Goal: Task Accomplishment & Management: Manage account settings

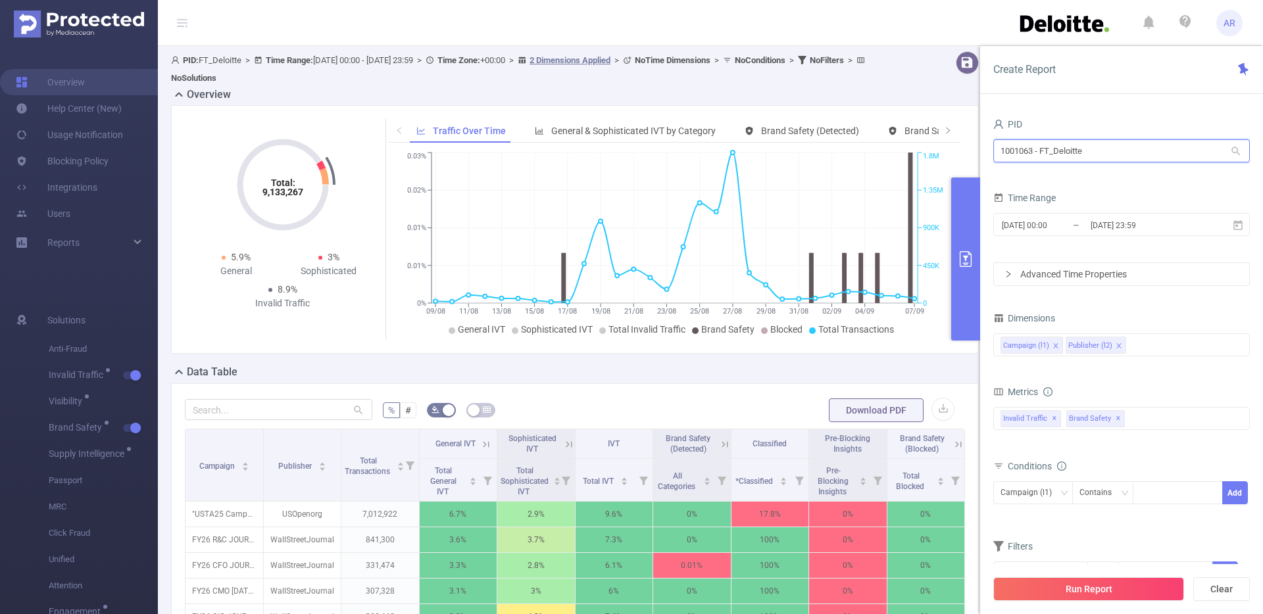
click at [1098, 153] on input "1001063 - FT_Deloitte" at bounding box center [1121, 150] width 257 height 23
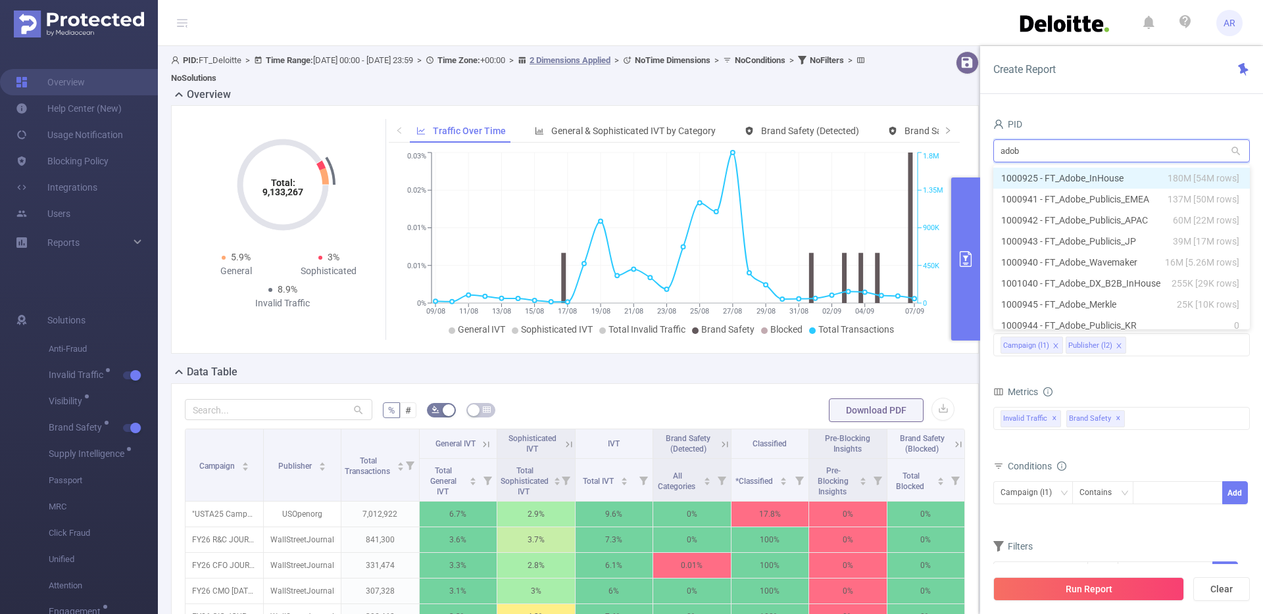
type input "adobe"
click at [1089, 176] on li "1000925 - FT_Adobe_InHouse 180M [54M rows]" at bounding box center [1121, 178] width 257 height 21
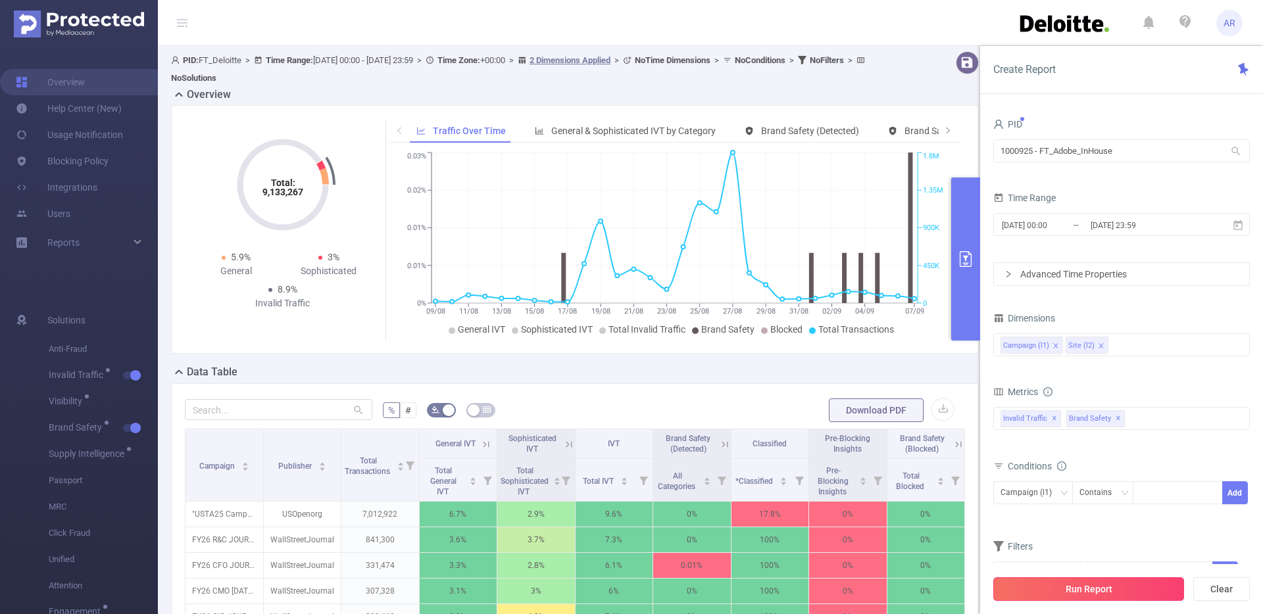
click at [1076, 589] on button "Run Report" at bounding box center [1088, 589] width 191 height 24
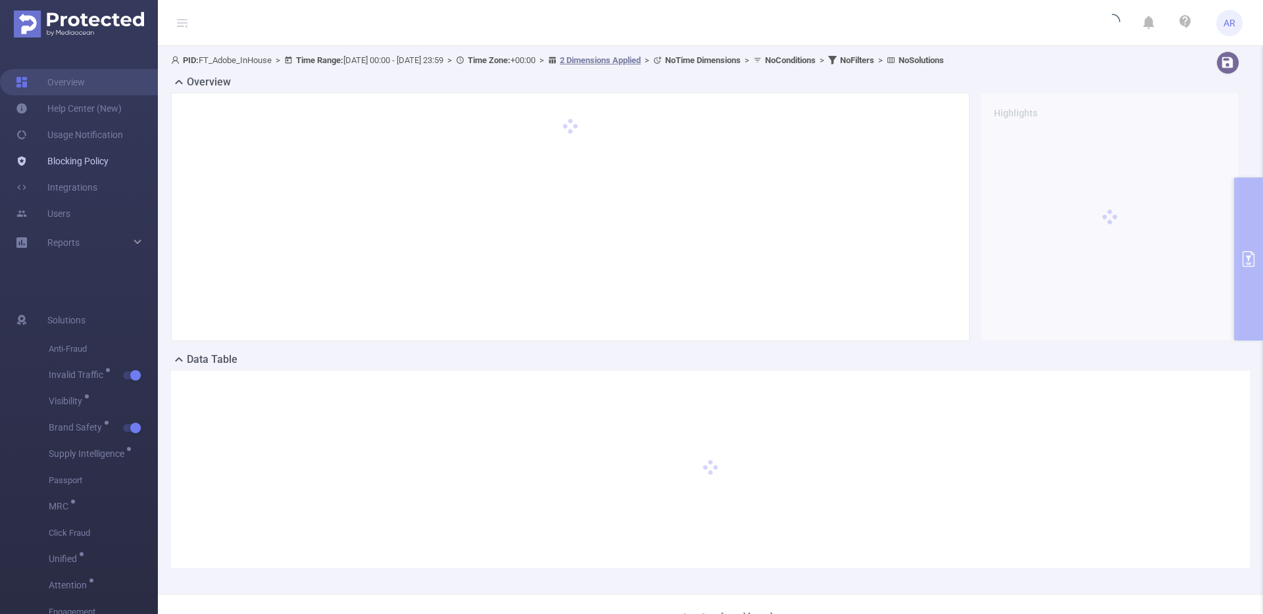
click at [97, 164] on link "Blocking Policy" at bounding box center [62, 161] width 93 height 26
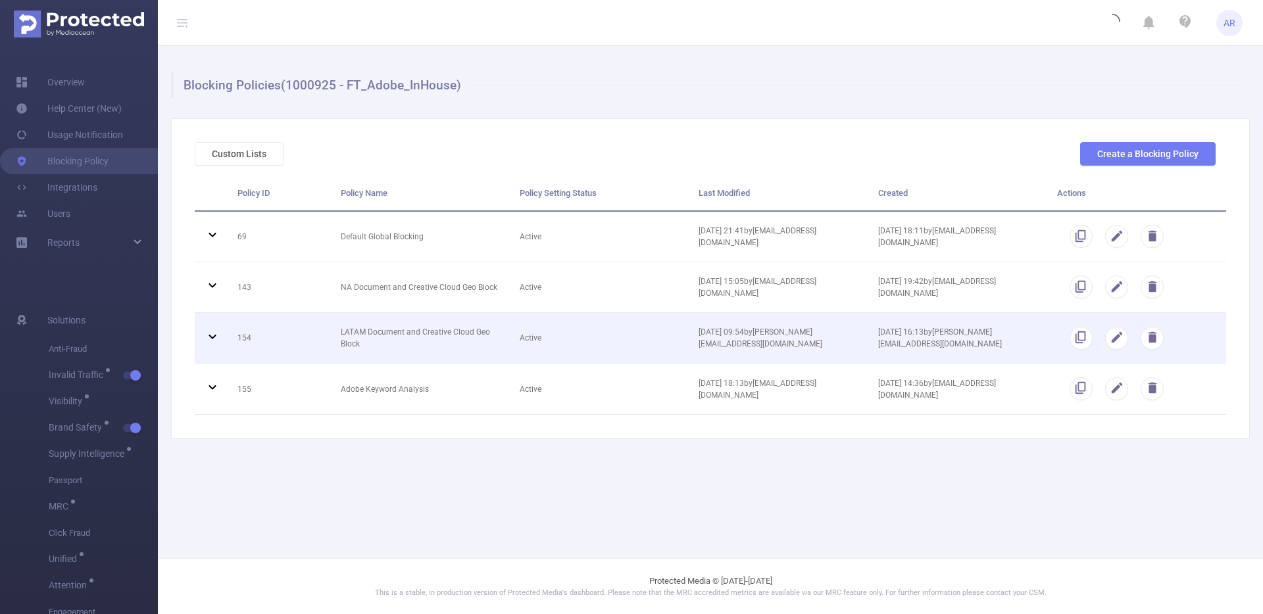
click at [215, 335] on icon at bounding box center [211, 337] width 7 height 5
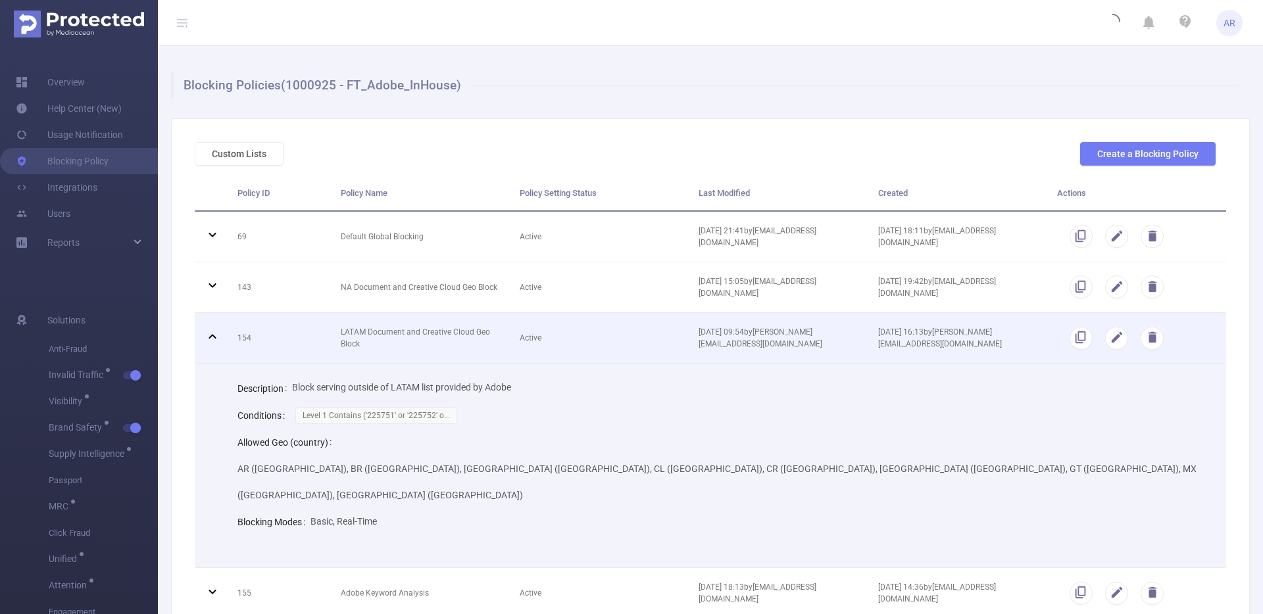
click at [215, 335] on icon at bounding box center [213, 337] width 16 height 16
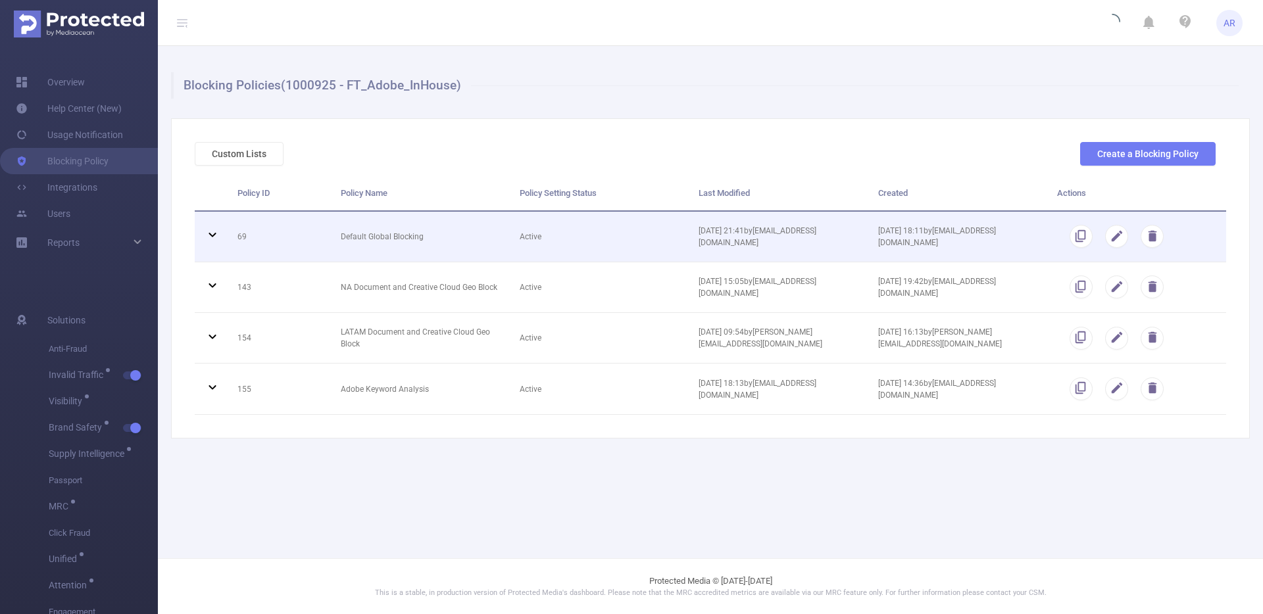
click at [212, 242] on icon at bounding box center [213, 235] width 16 height 16
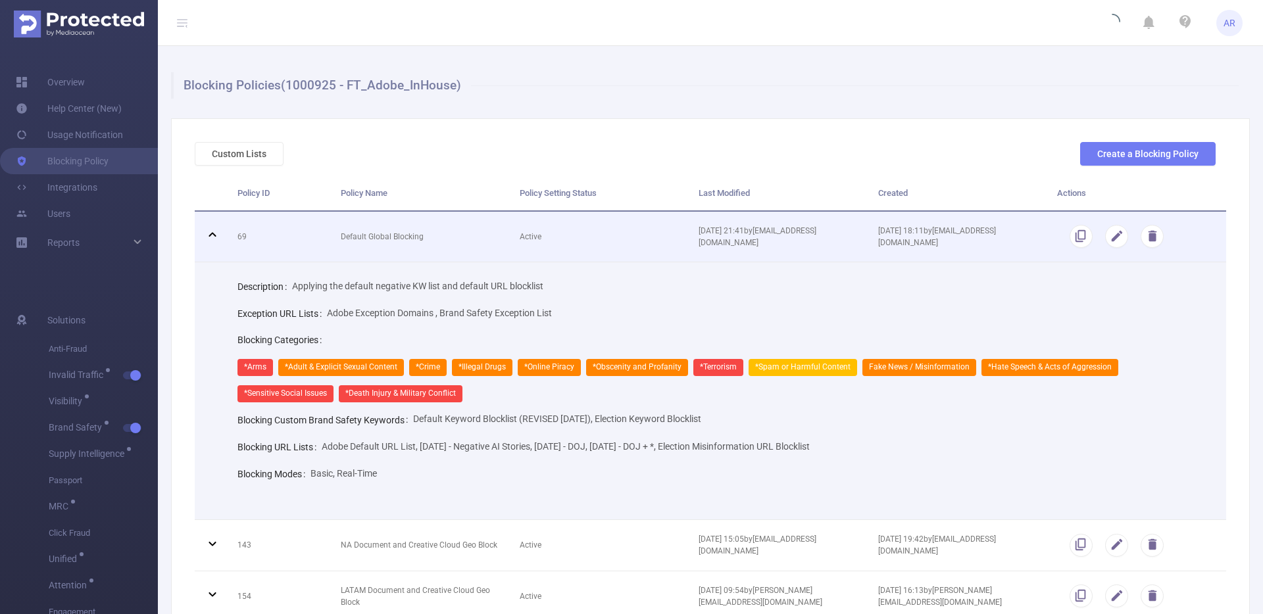
click at [214, 233] on icon at bounding box center [211, 235] width 7 height 5
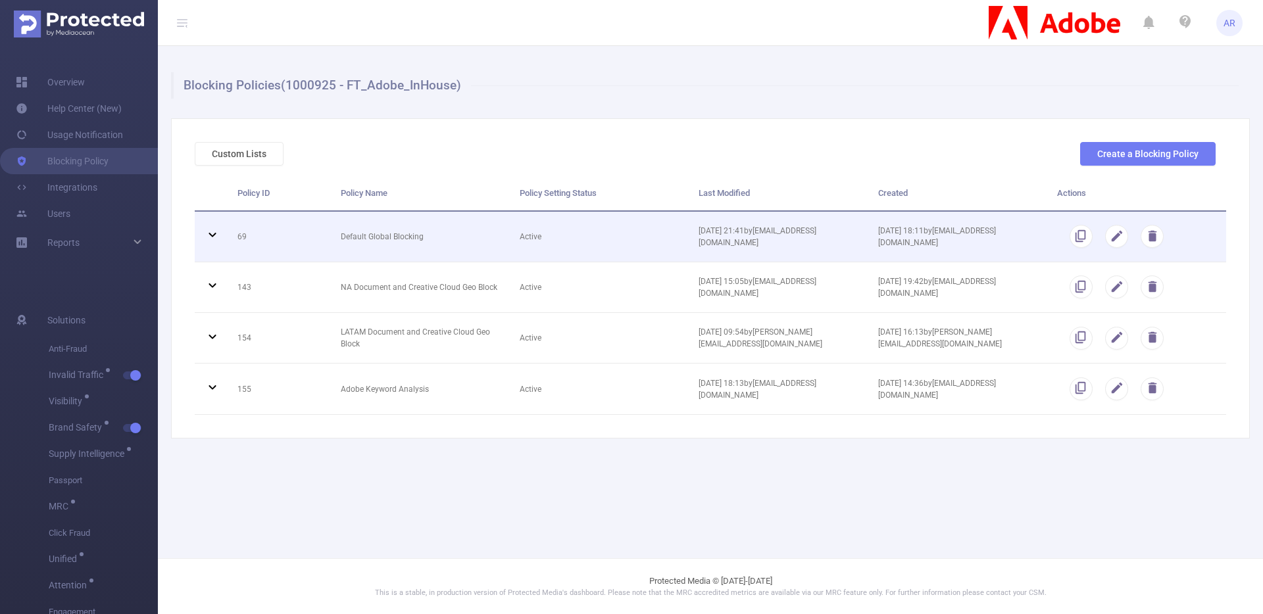
click at [205, 235] on icon at bounding box center [213, 235] width 16 height 16
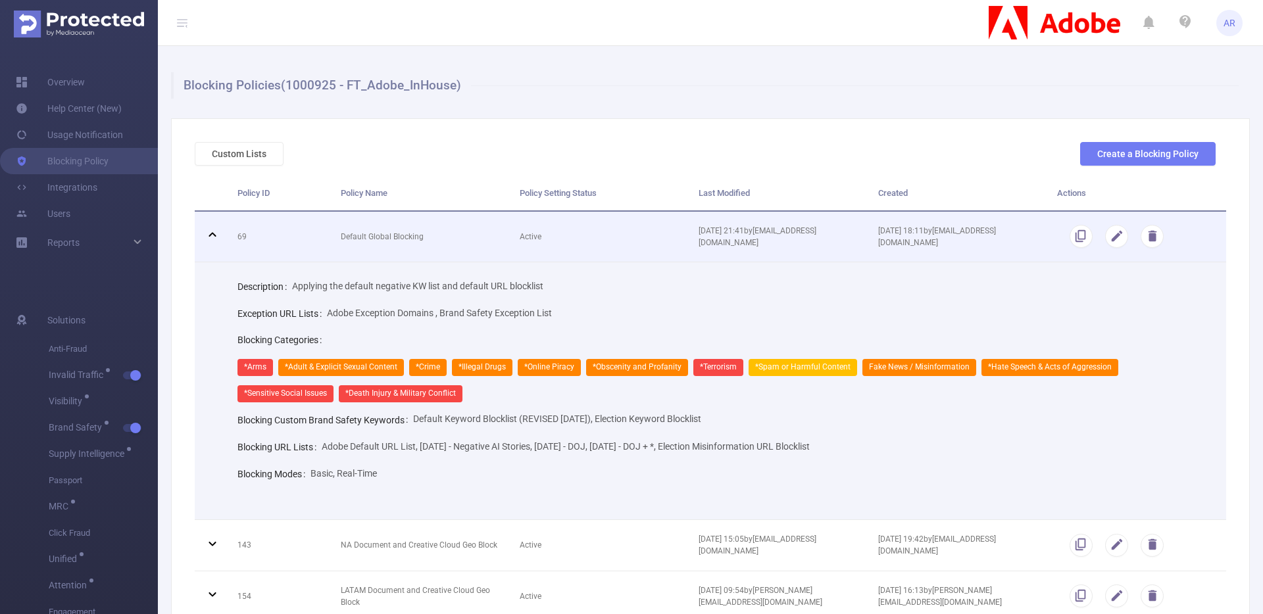
click at [205, 235] on icon at bounding box center [213, 235] width 16 height 16
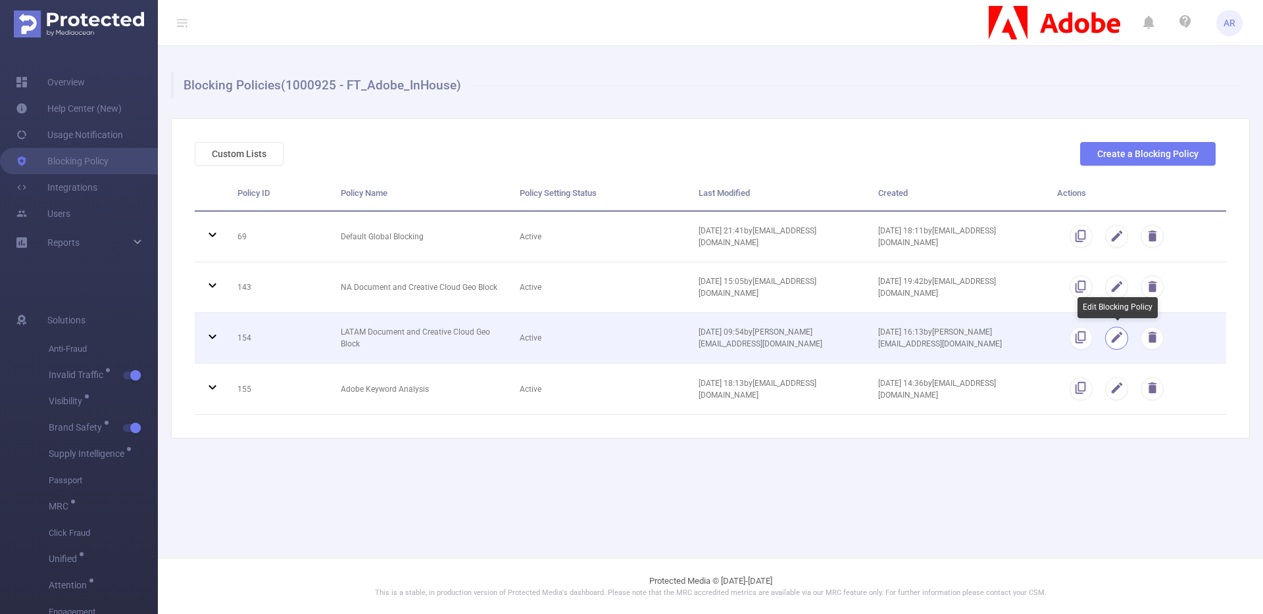
click at [1110, 338] on button "button" at bounding box center [1116, 338] width 23 height 23
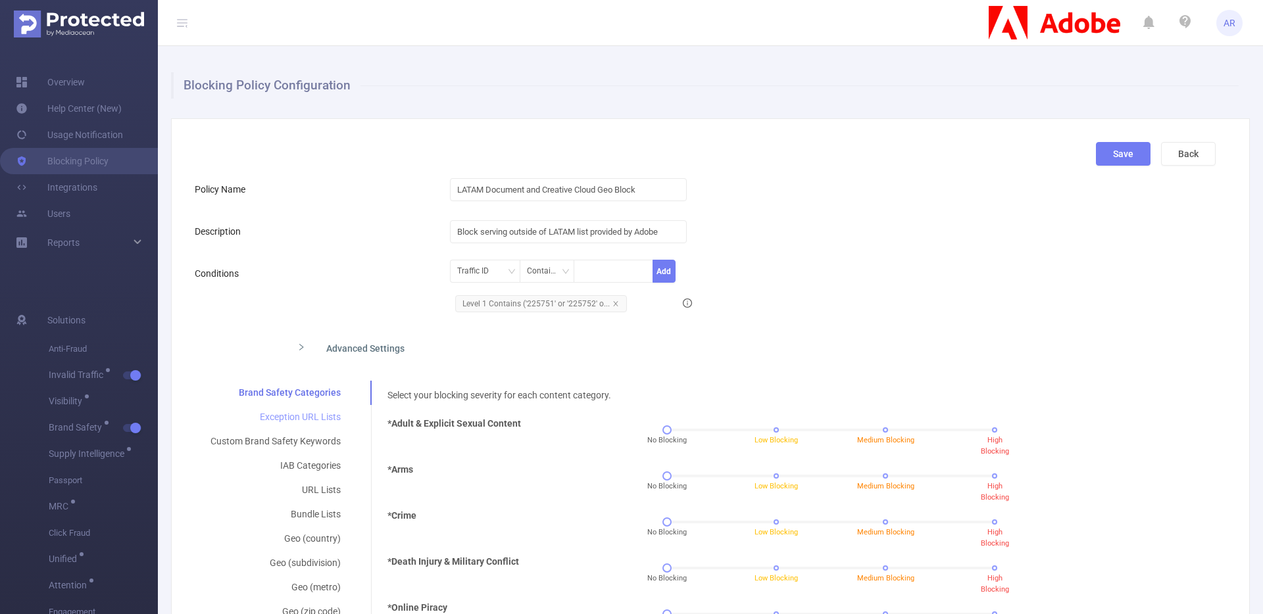
click at [315, 412] on div "Exception URL Lists" at bounding box center [276, 417] width 162 height 24
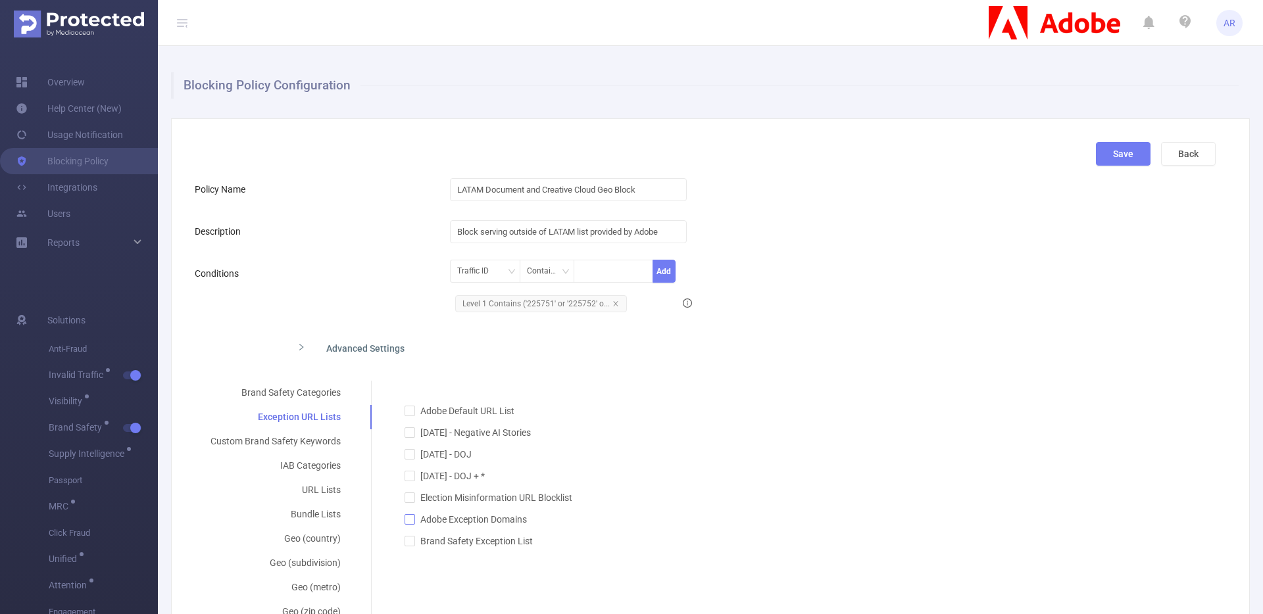
click at [412, 517] on span at bounding box center [409, 519] width 11 height 11
click at [412, 517] on input "Adobe Exception Domains" at bounding box center [408, 518] width 9 height 9
checkbox input "true"
click at [1110, 155] on button "Save" at bounding box center [1123, 154] width 55 height 24
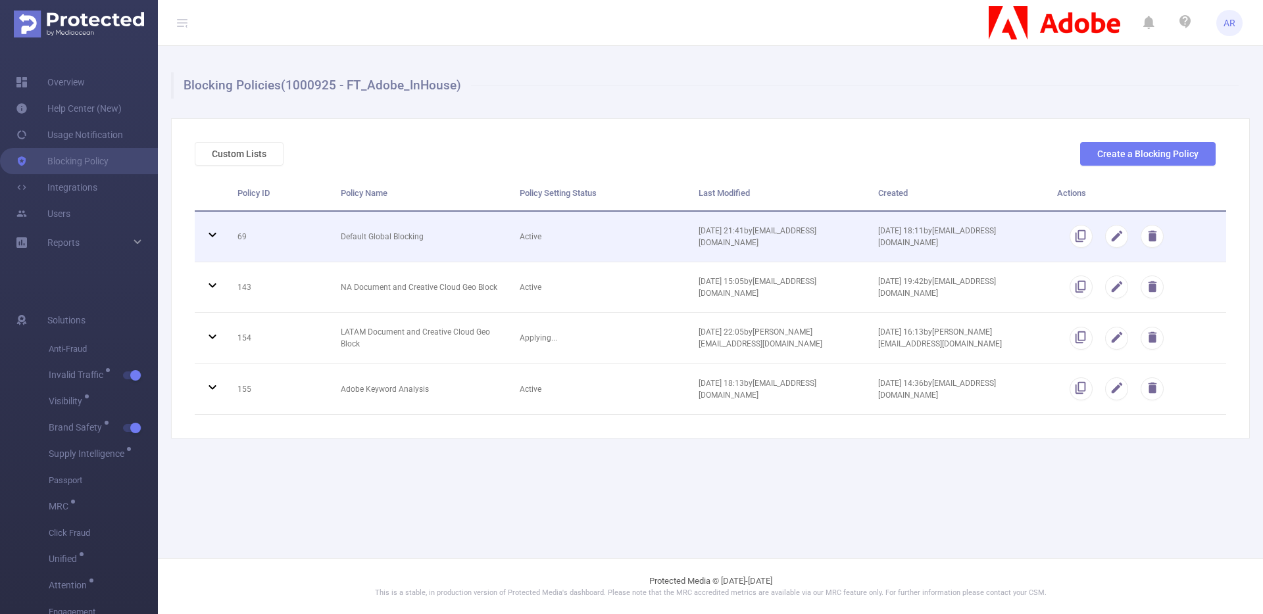
click at [210, 238] on icon at bounding box center [213, 235] width 16 height 16
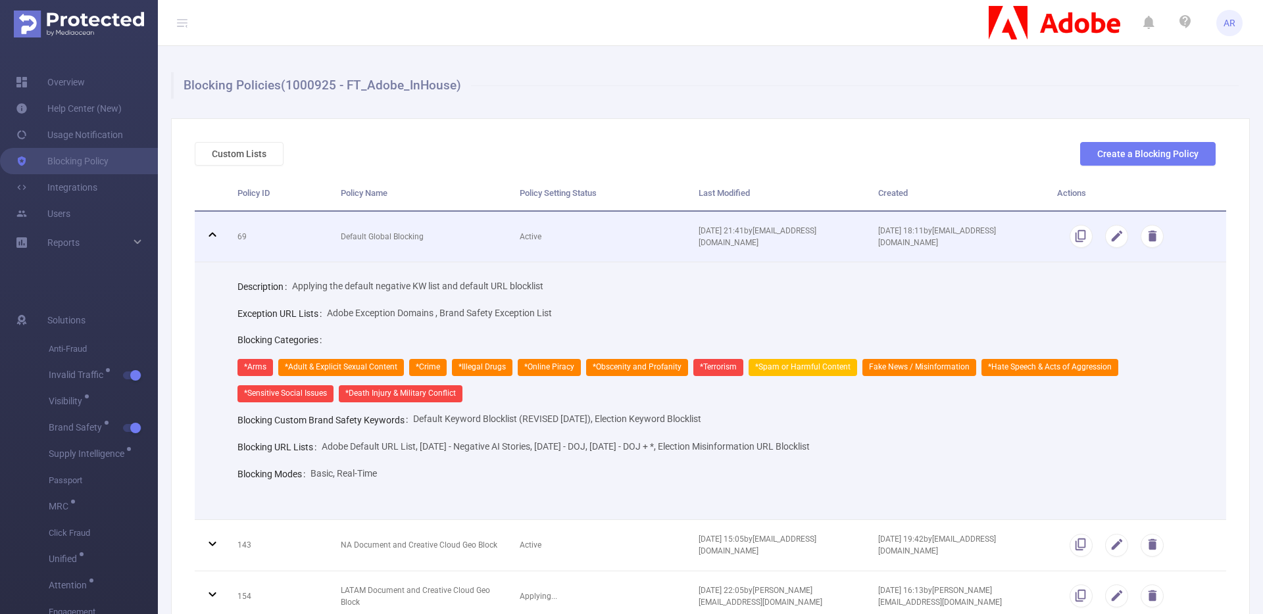
click at [210, 238] on icon at bounding box center [213, 235] width 16 height 16
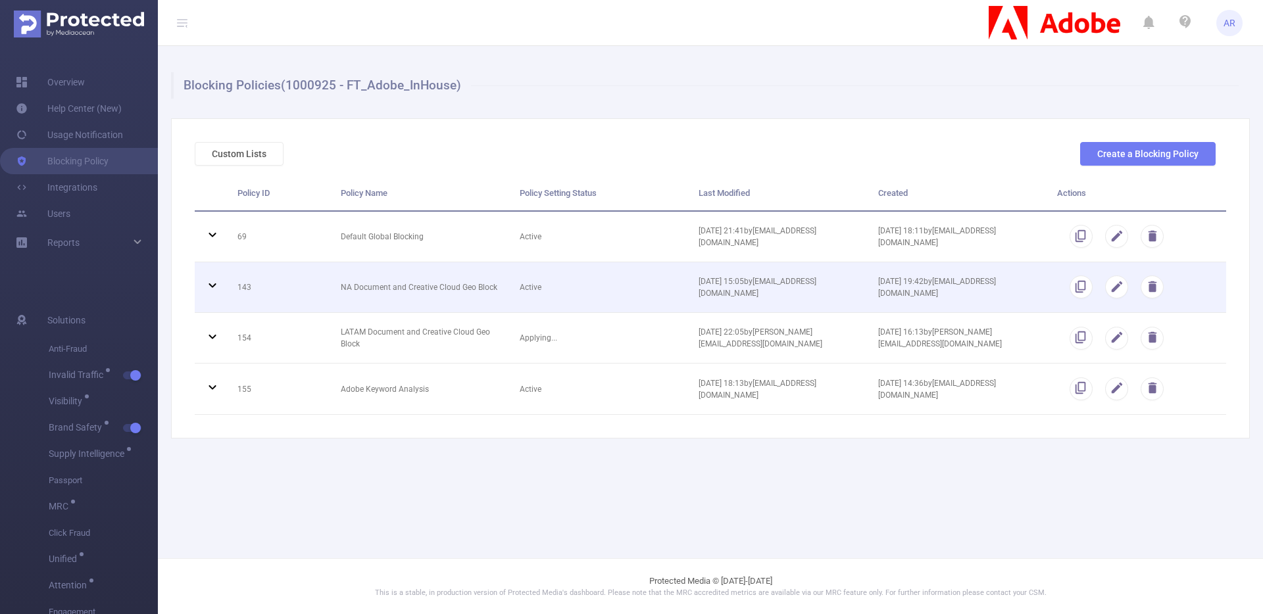
click at [197, 289] on td at bounding box center [211, 287] width 33 height 51
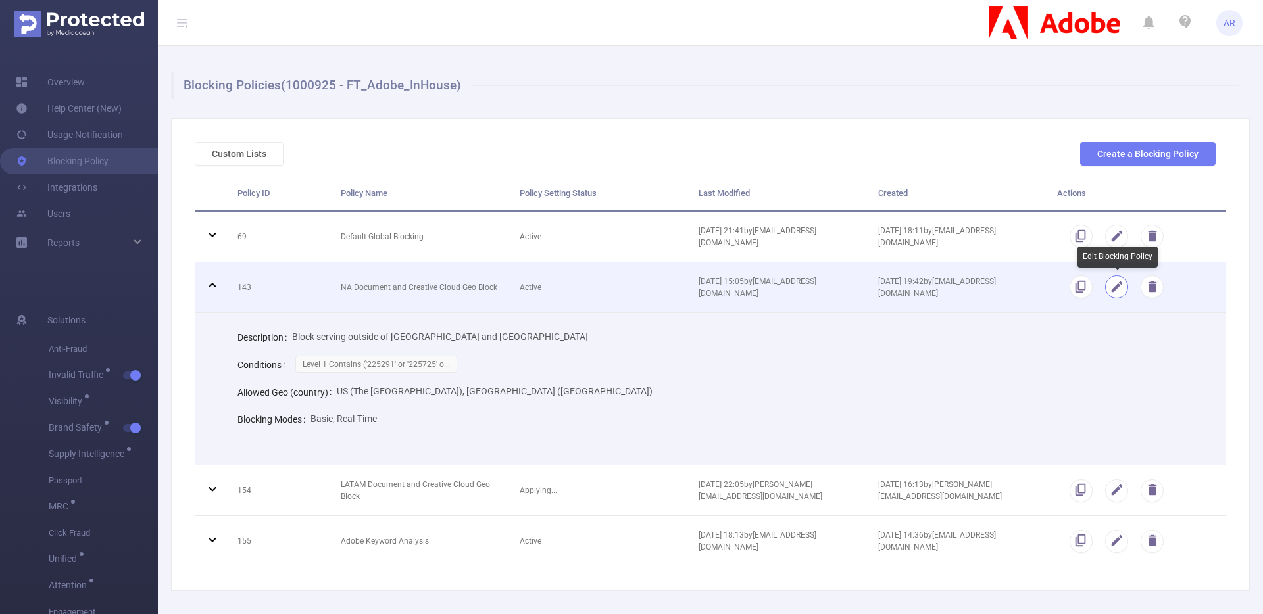
click at [1116, 289] on button "button" at bounding box center [1116, 287] width 23 height 23
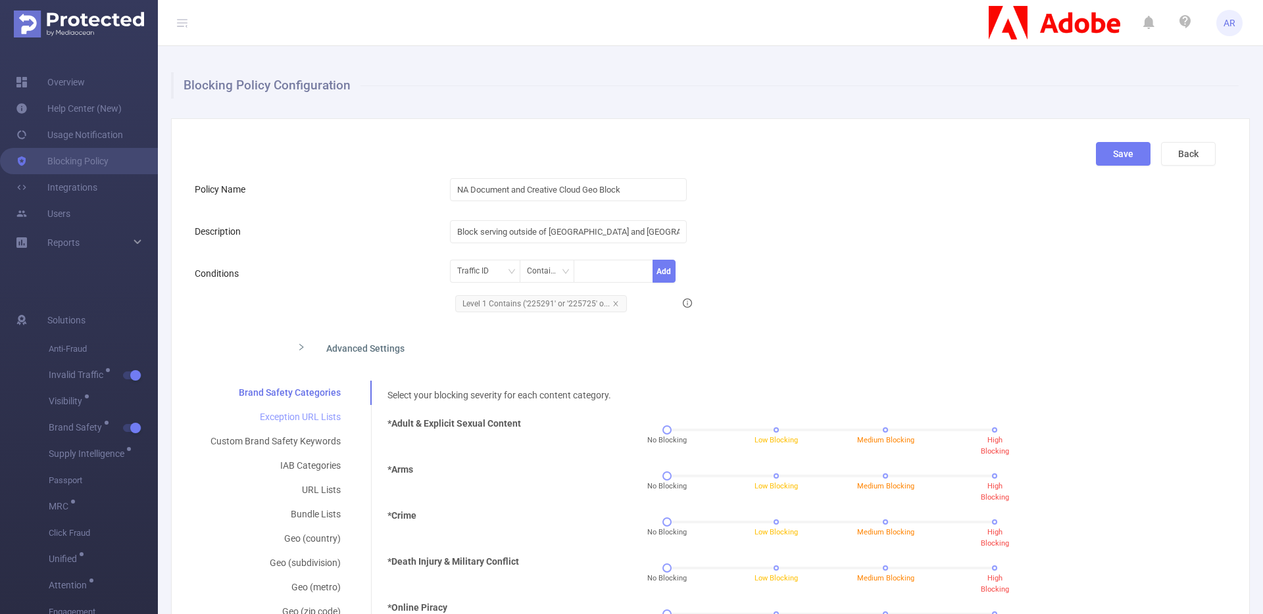
click at [289, 418] on div "Exception URL Lists" at bounding box center [276, 417] width 162 height 24
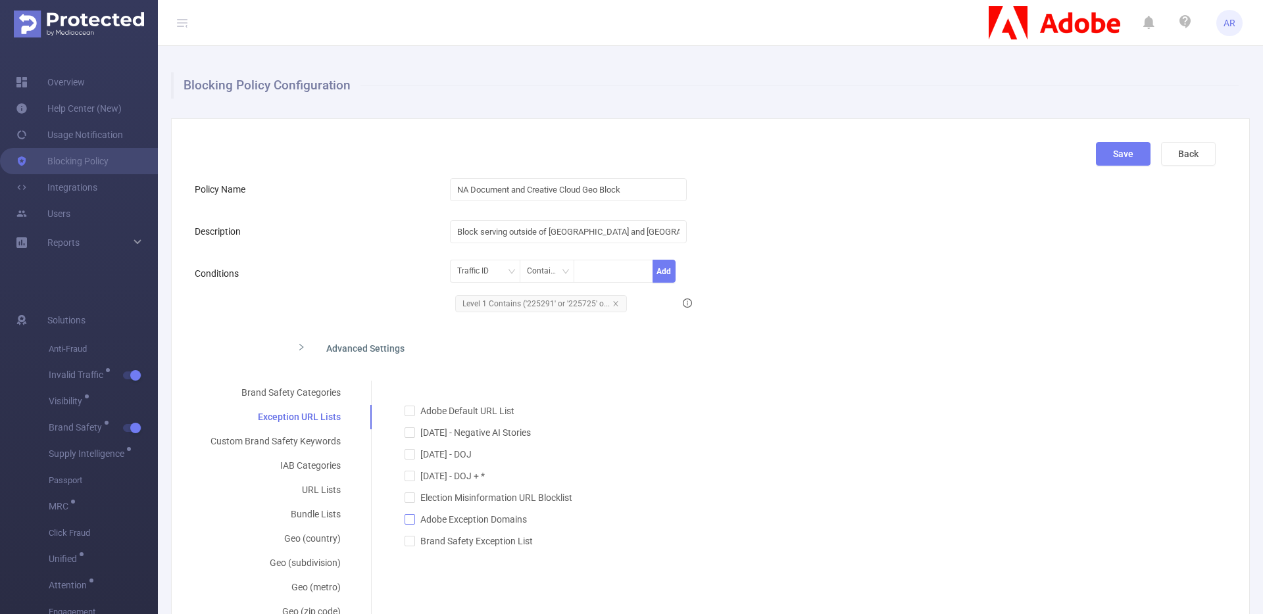
click at [410, 521] on input "Adobe Exception Domains" at bounding box center [408, 518] width 9 height 9
checkbox input "true"
click at [1116, 159] on button "Save" at bounding box center [1123, 154] width 55 height 24
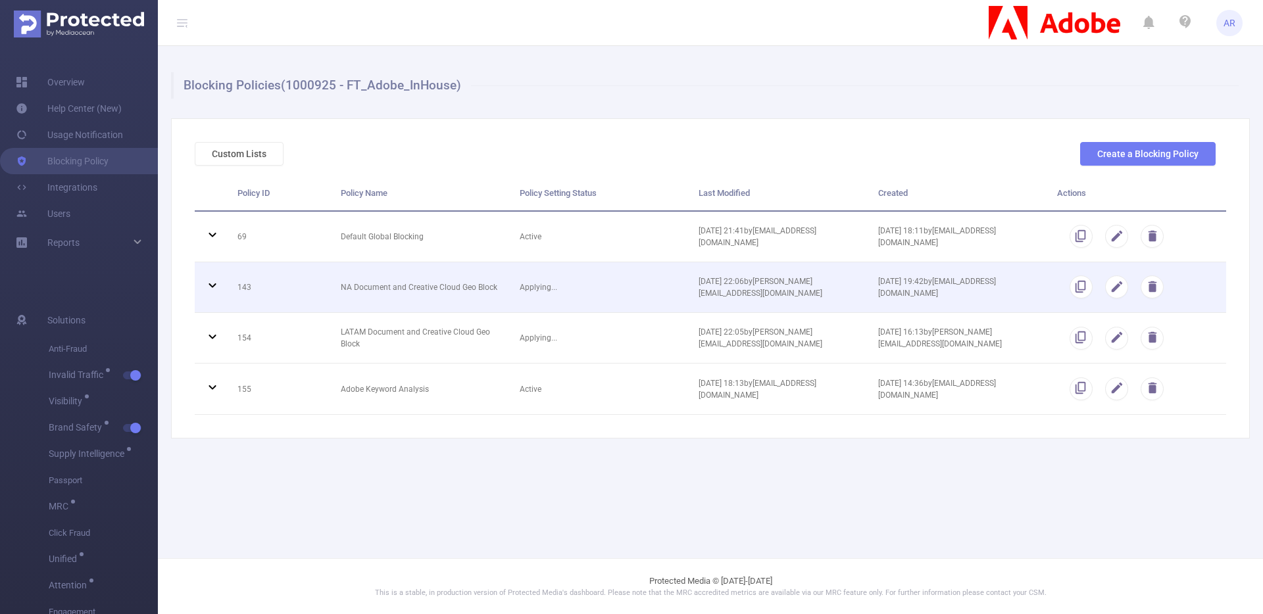
click at [218, 283] on icon at bounding box center [213, 286] width 16 height 16
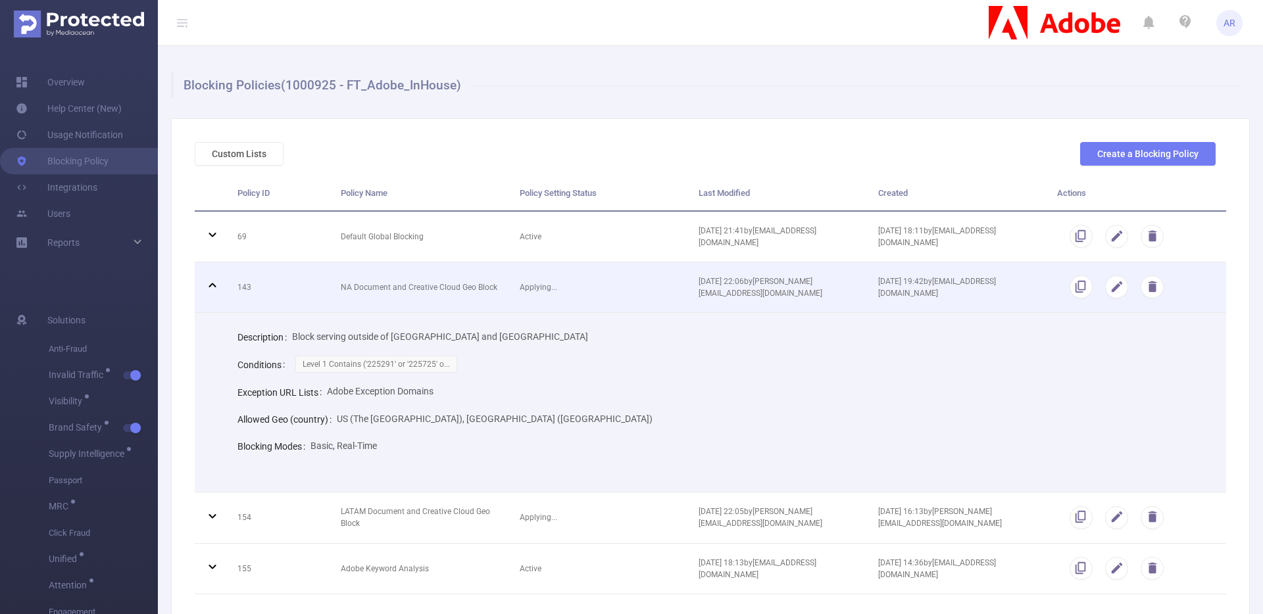
click at [217, 286] on icon at bounding box center [213, 286] width 16 height 16
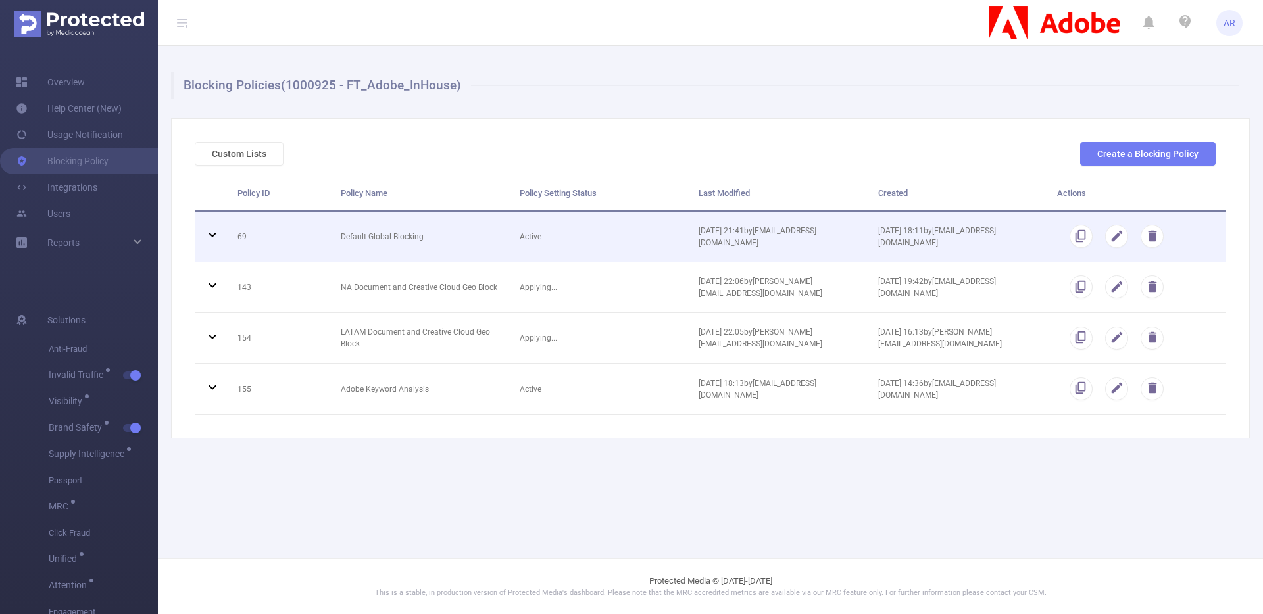
click at [212, 238] on icon at bounding box center [213, 235] width 16 height 16
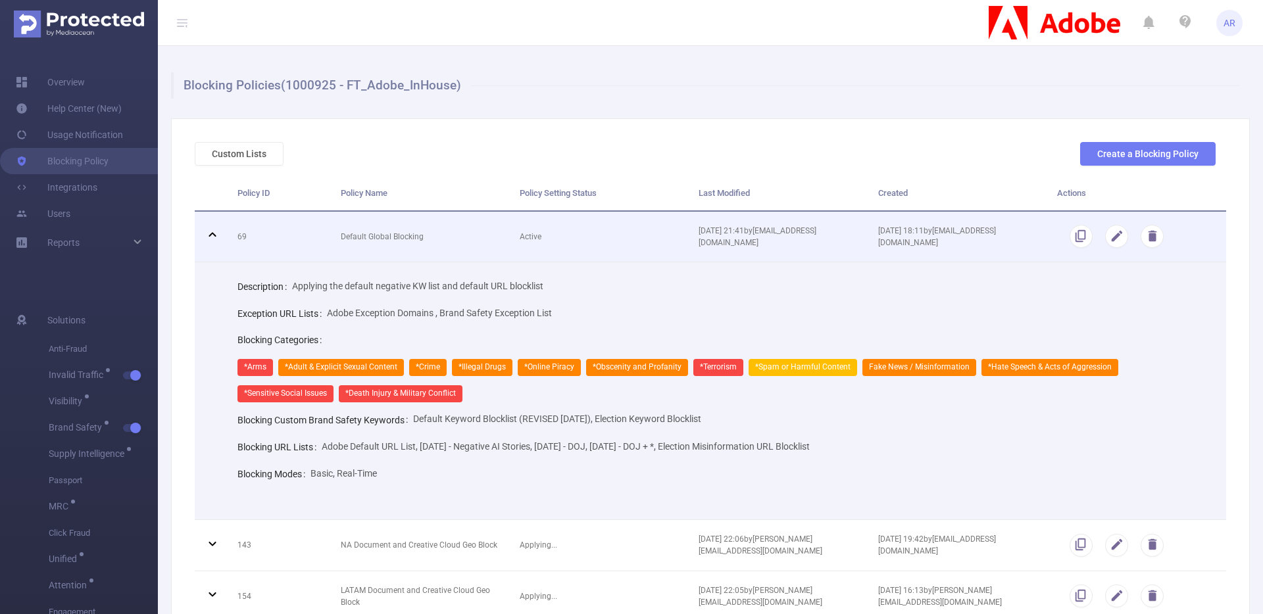
click at [212, 238] on icon at bounding box center [213, 235] width 16 height 16
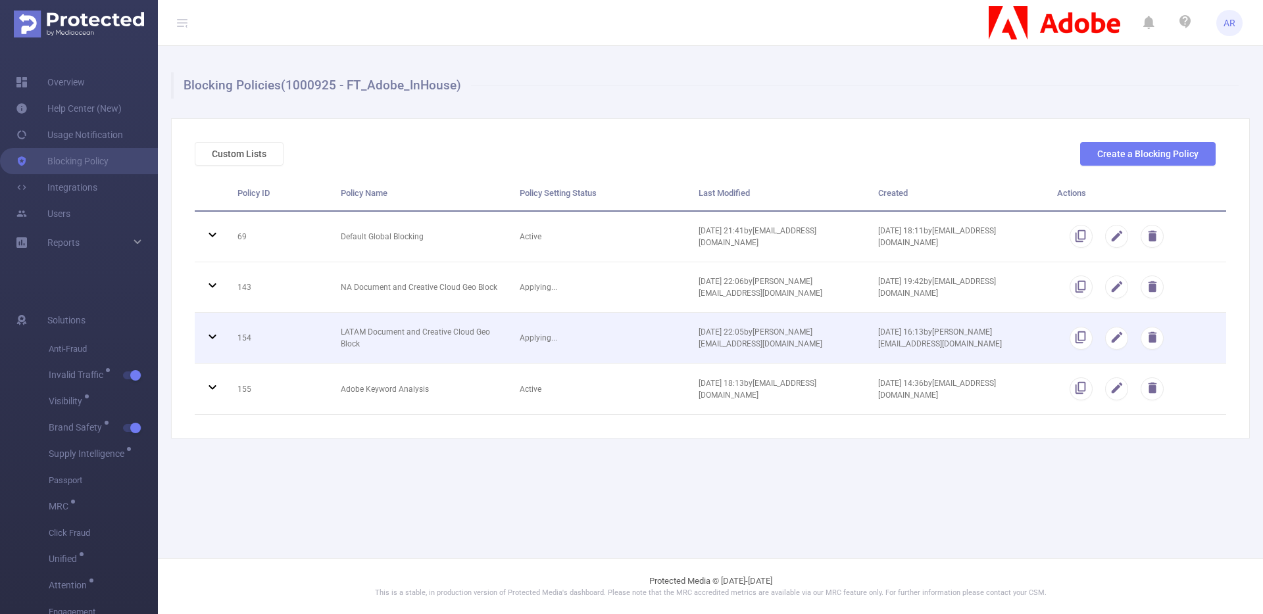
click at [213, 340] on icon at bounding box center [213, 337] width 16 height 16
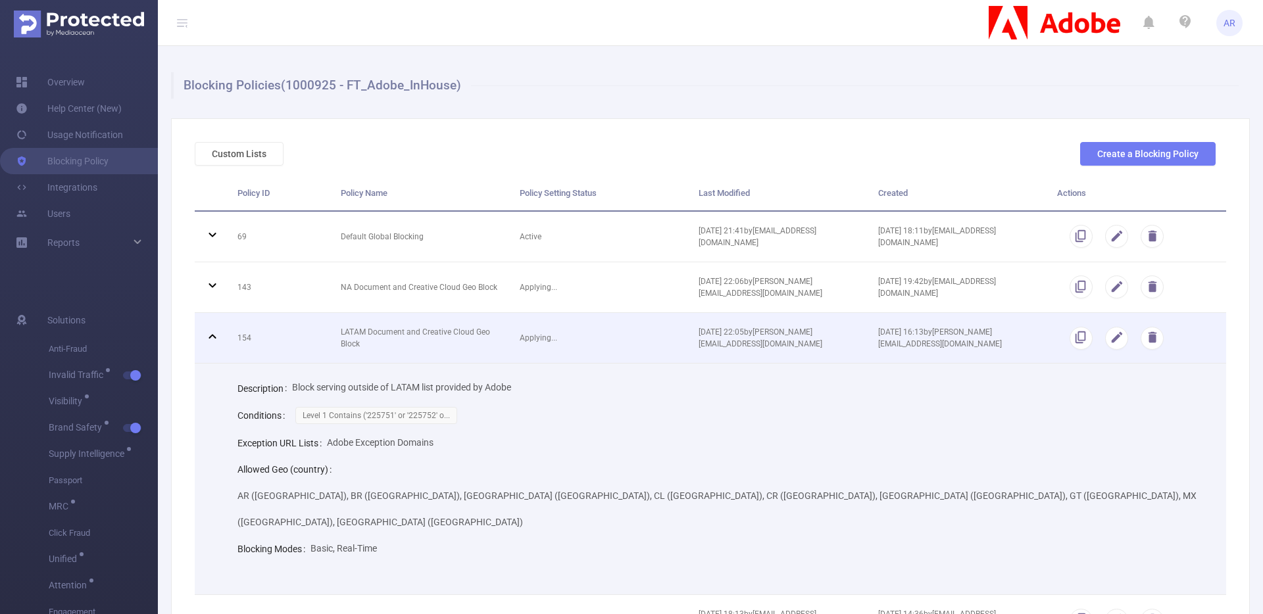
click at [213, 340] on icon at bounding box center [213, 337] width 16 height 16
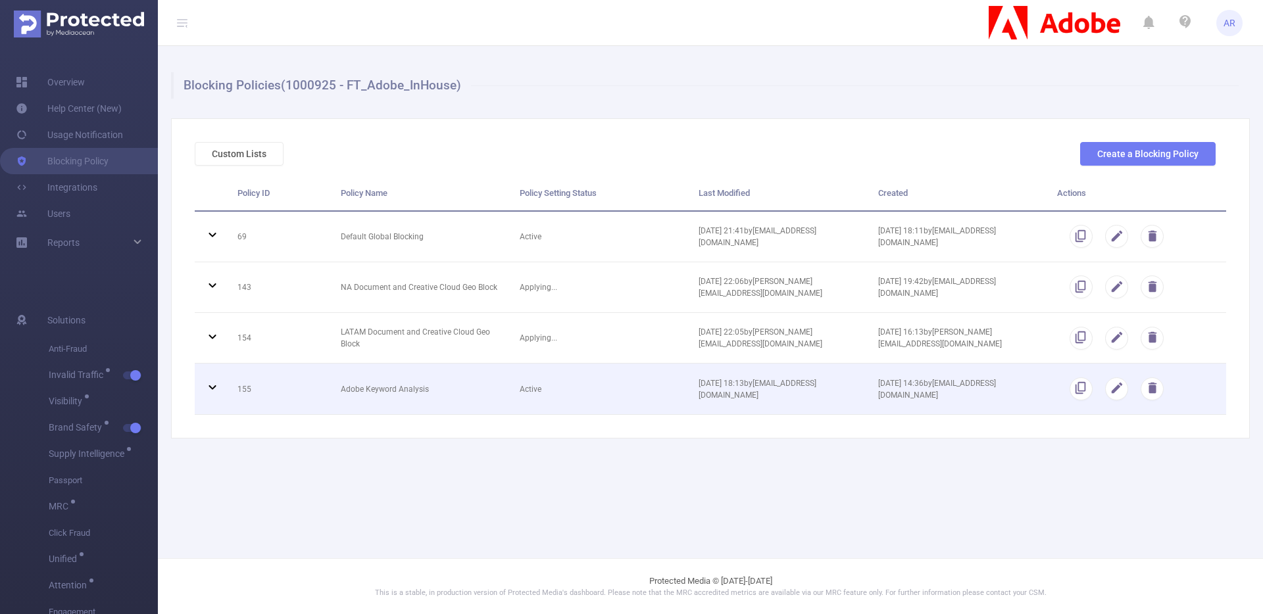
click at [212, 401] on td at bounding box center [211, 389] width 33 height 51
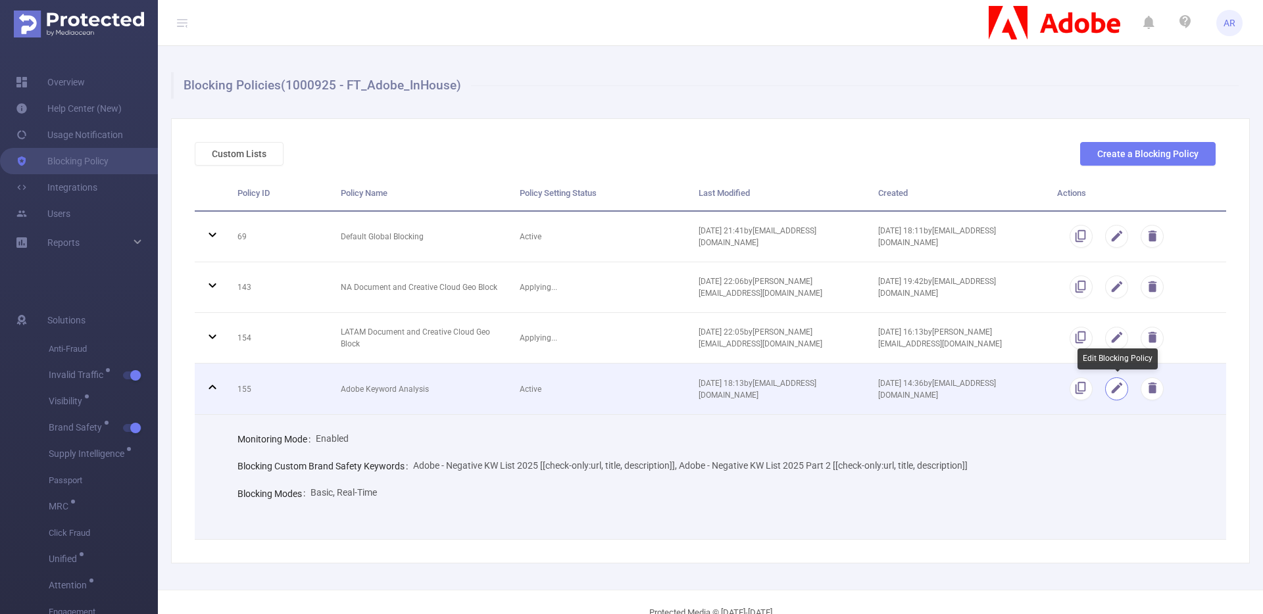
click at [1115, 389] on button "button" at bounding box center [1116, 389] width 23 height 23
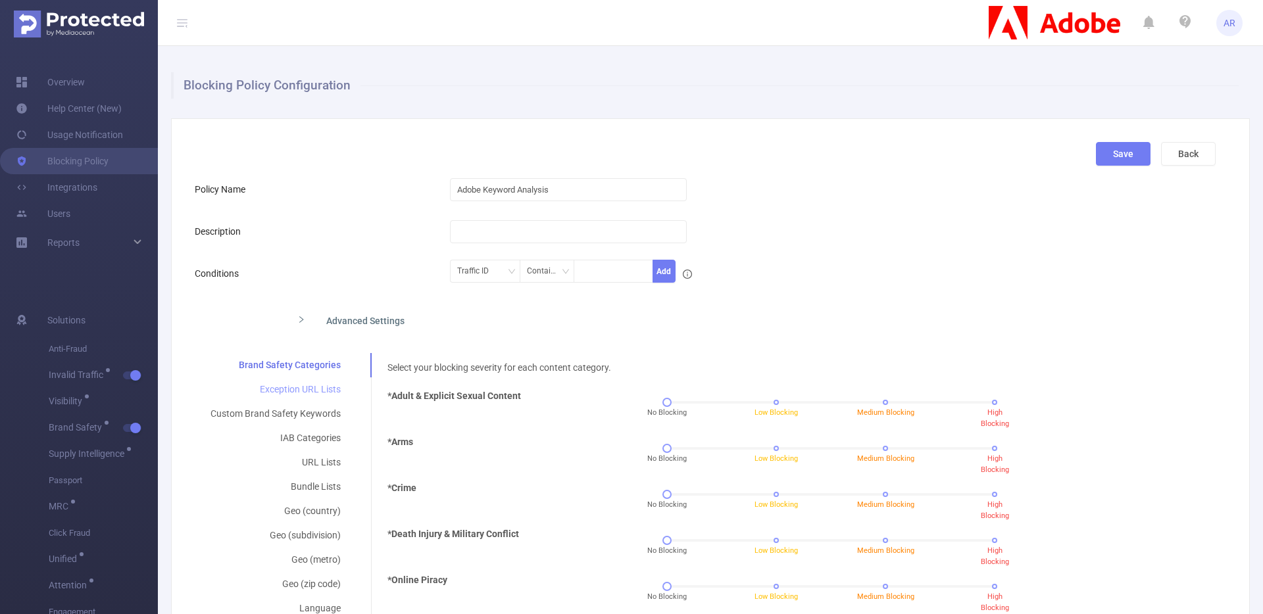
click at [282, 394] on div "Exception URL Lists" at bounding box center [276, 390] width 162 height 24
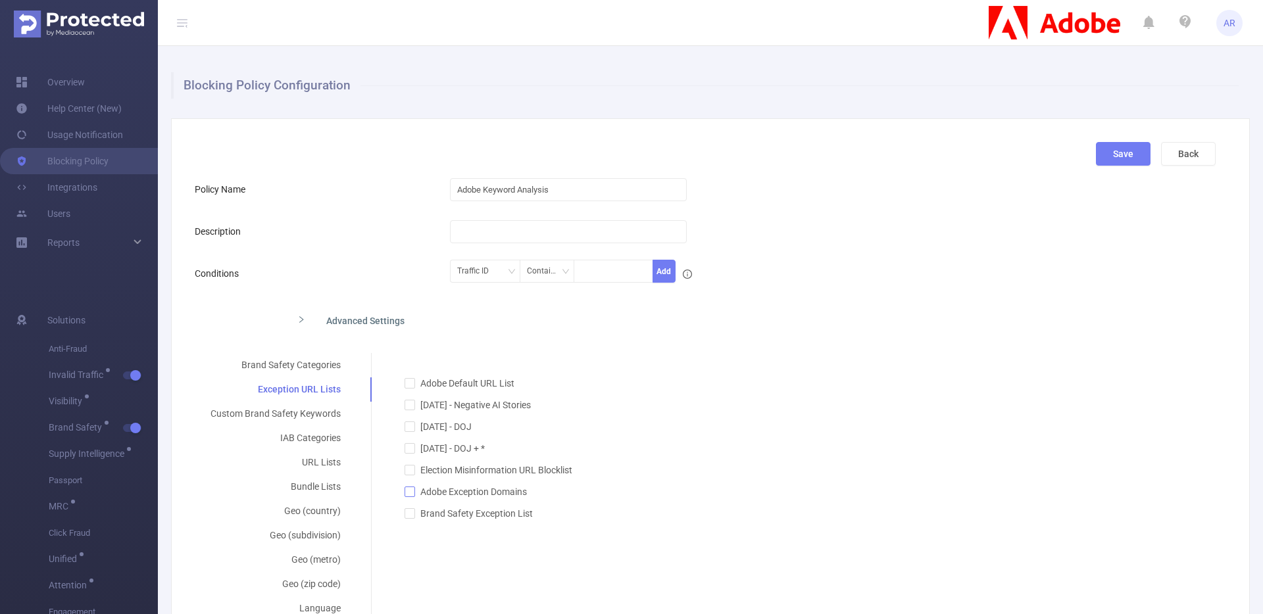
click at [416, 488] on span "Adobe Exception Domains" at bounding box center [473, 492] width 117 height 11
click at [414, 488] on input "Adobe Exception Domains" at bounding box center [408, 491] width 9 height 9
checkbox input "true"
click at [1117, 156] on button "Save" at bounding box center [1123, 154] width 55 height 24
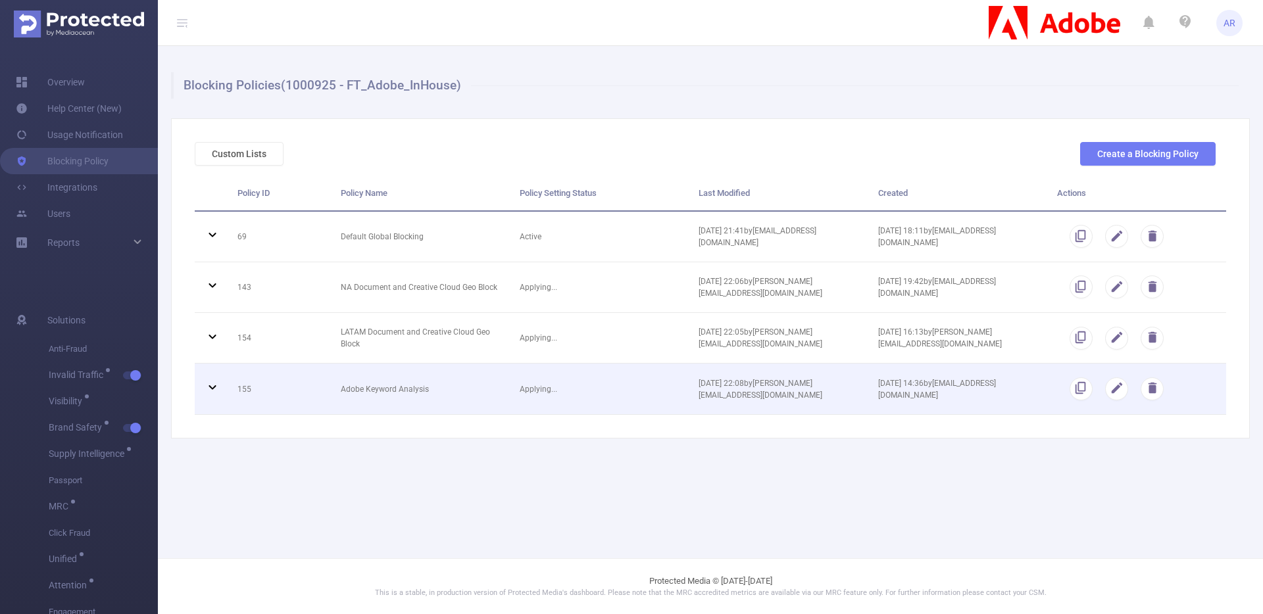
click at [216, 385] on icon at bounding box center [213, 387] width 16 height 16
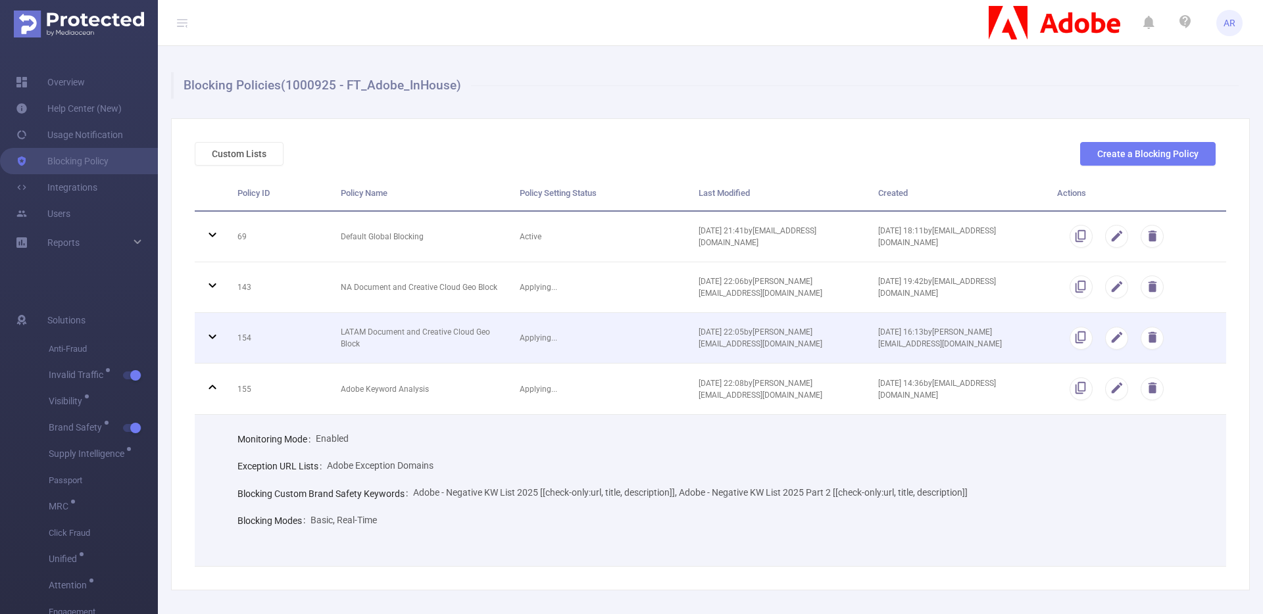
click at [210, 337] on icon at bounding box center [213, 337] width 16 height 16
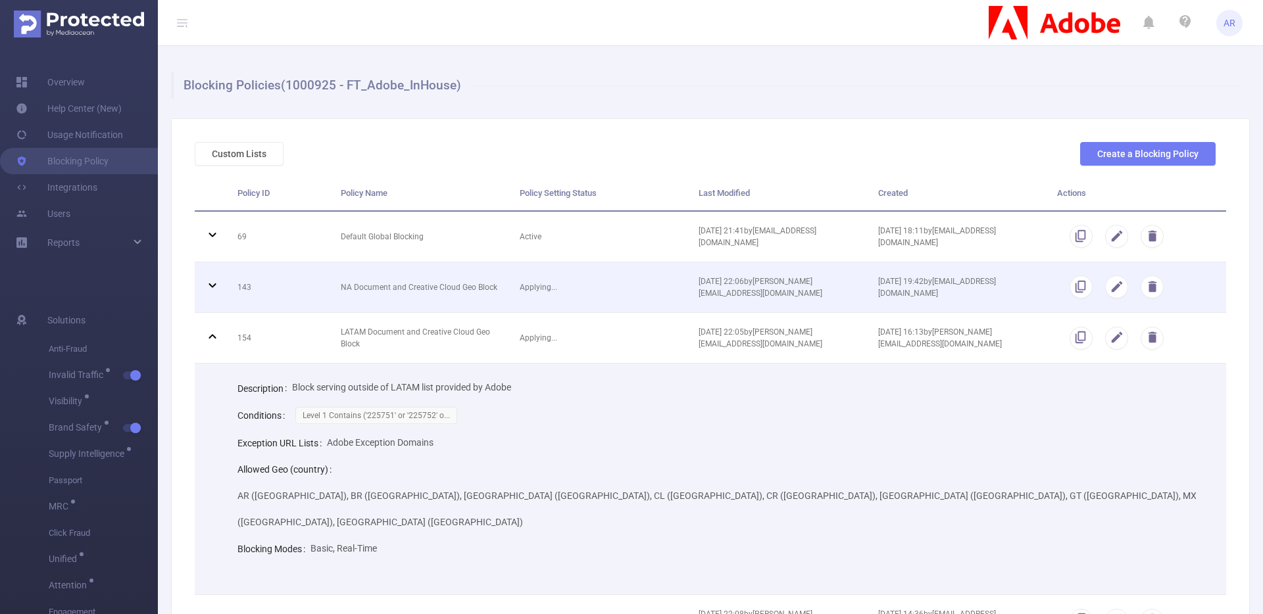
click at [210, 281] on icon at bounding box center [213, 286] width 16 height 16
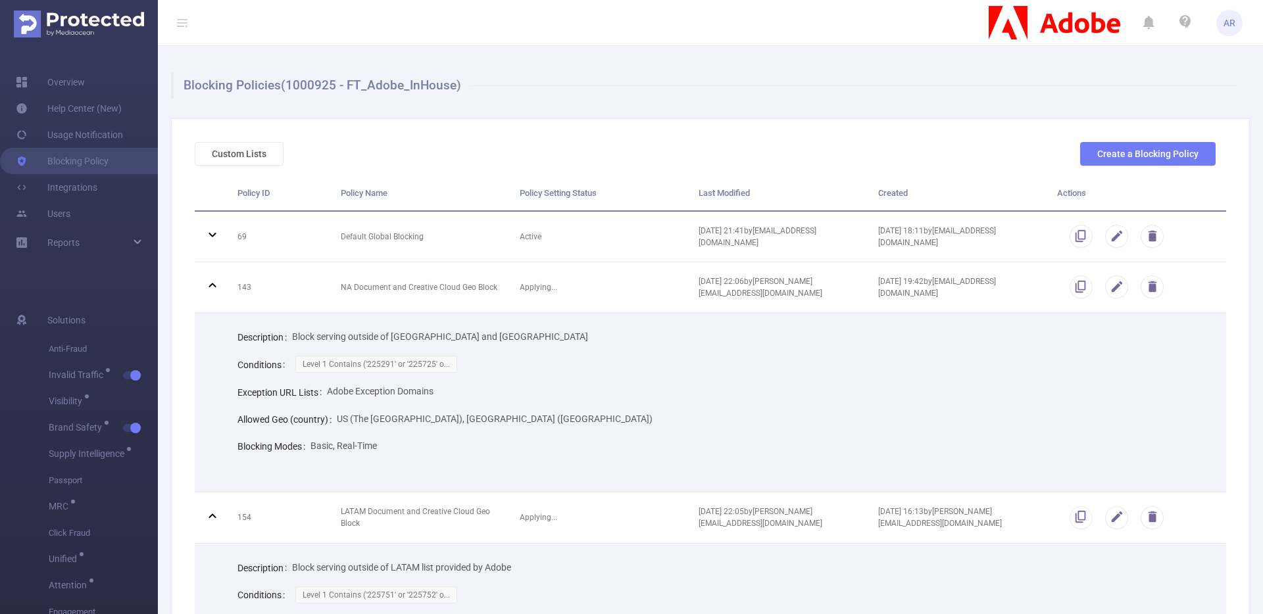
click at [176, 17] on icon at bounding box center [182, 22] width 16 height 45
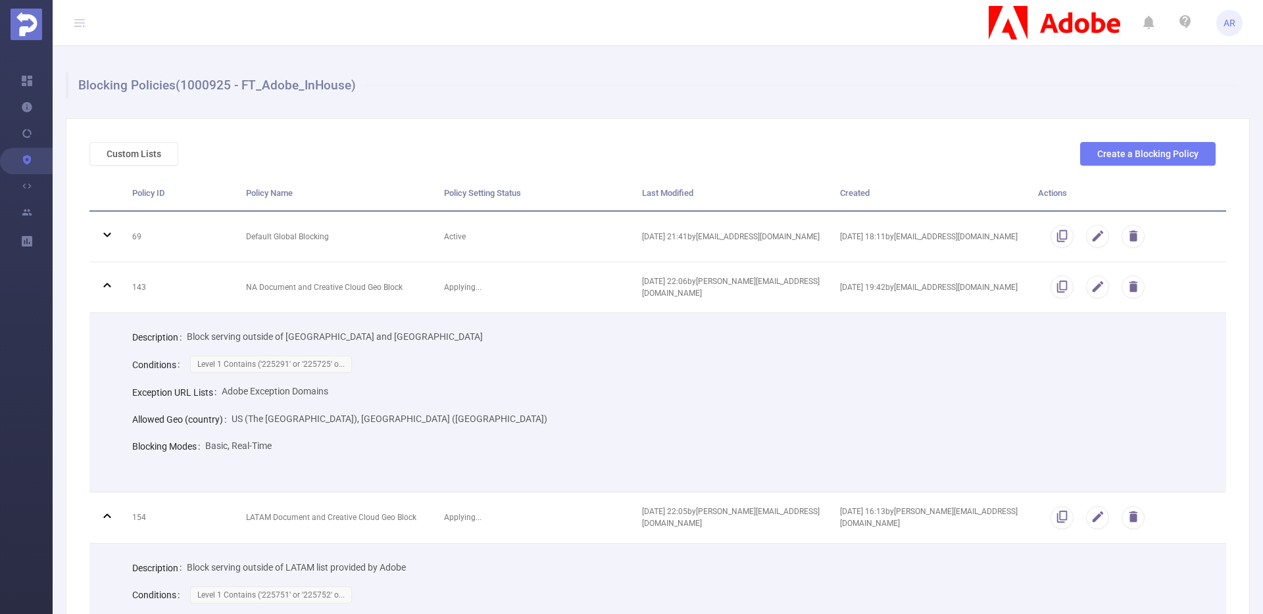
click at [80, 21] on icon at bounding box center [79, 23] width 11 height 11
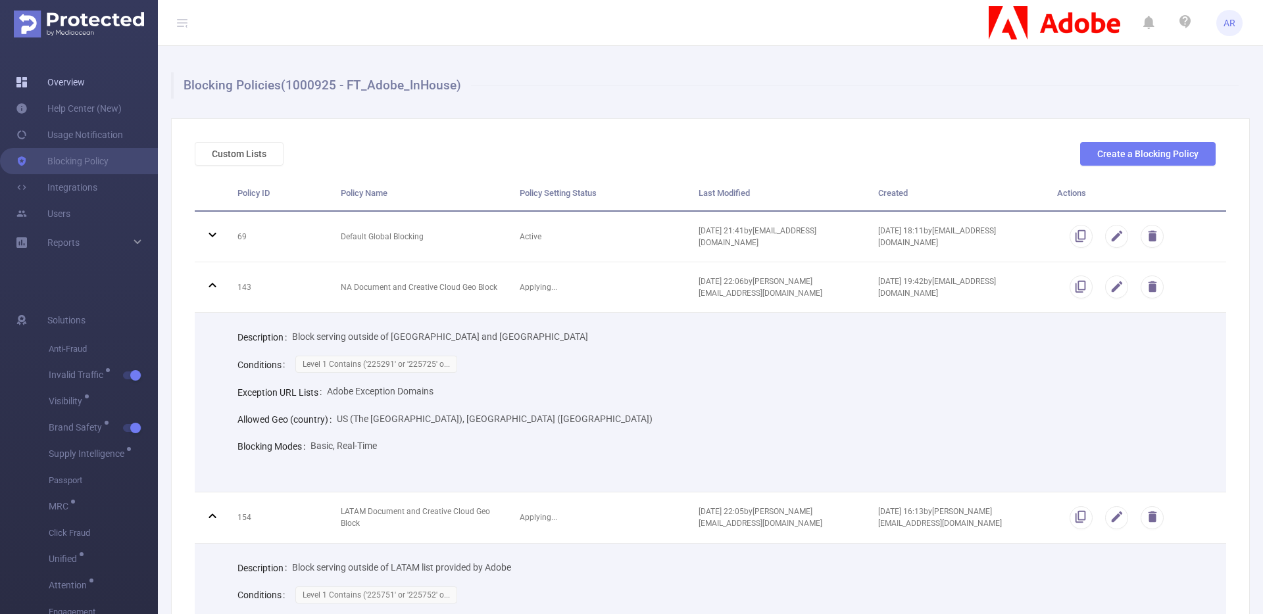
click at [57, 76] on link "Overview" at bounding box center [50, 82] width 69 height 26
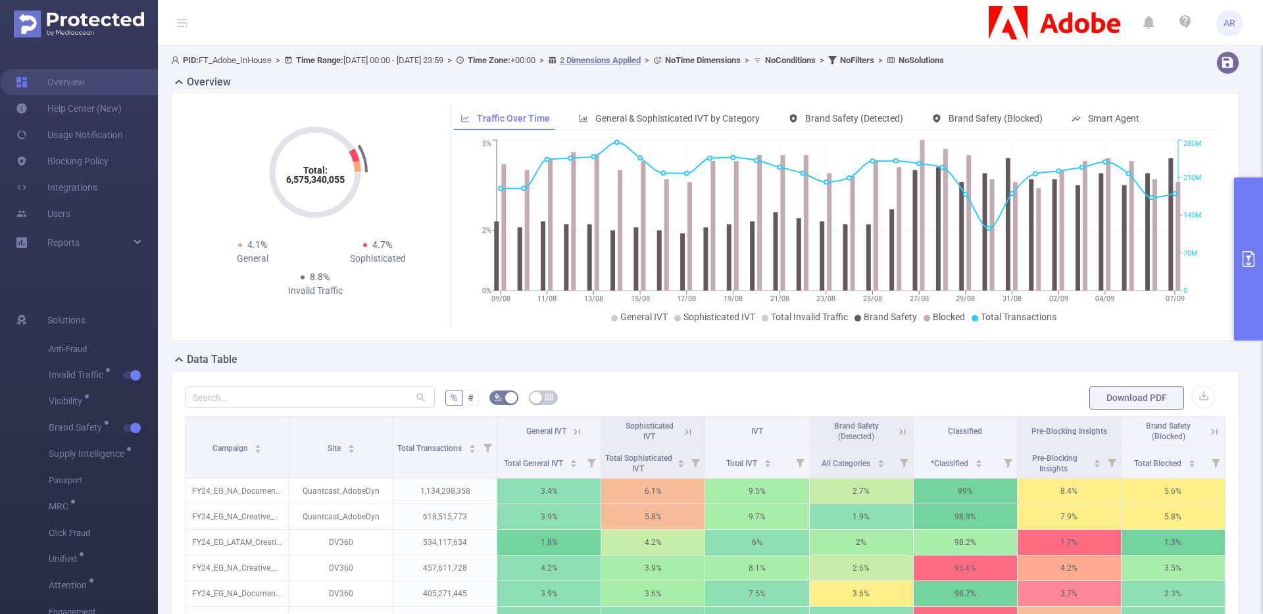
click at [1244, 193] on button "primary" at bounding box center [1248, 259] width 29 height 163
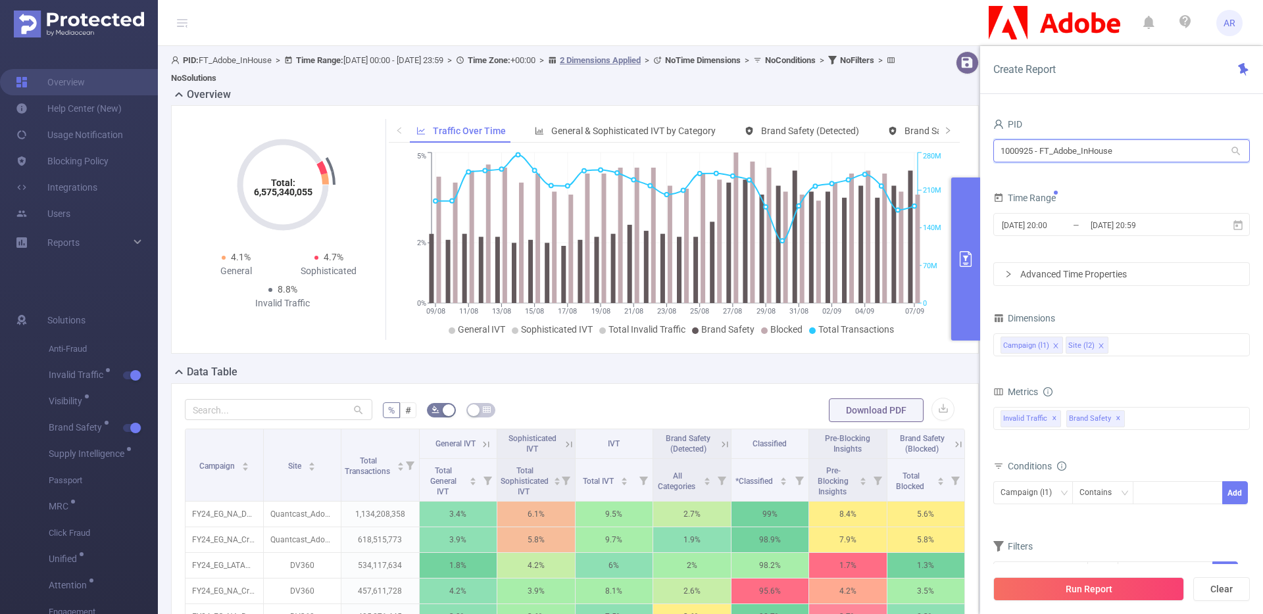
click at [1180, 153] on input "1000925 - FT_Adobe_InHouse" at bounding box center [1121, 150] width 257 height 23
type input "wave"
click at [1123, 597] on button "Run Report" at bounding box center [1088, 589] width 191 height 24
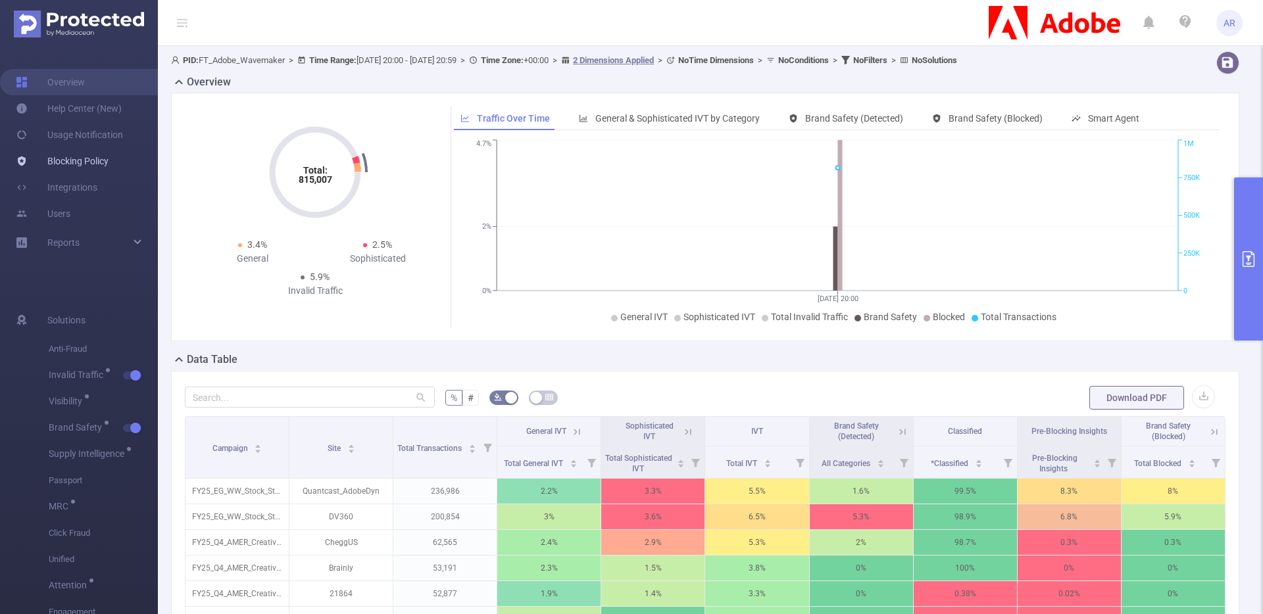
click at [108, 159] on link "Blocking Policy" at bounding box center [62, 161] width 93 height 26
